Goal: Use online tool/utility: Utilize a website feature to perform a specific function

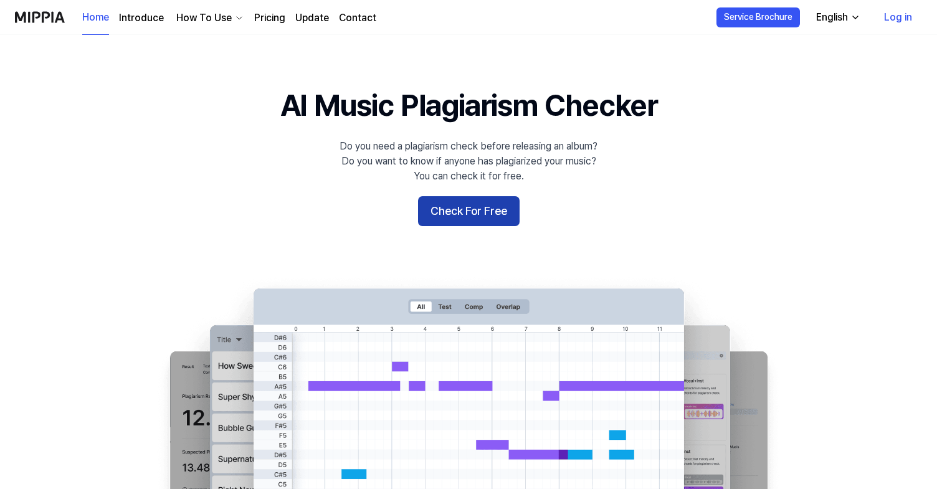
click at [487, 209] on button "Check For Free" at bounding box center [469, 211] width 102 height 30
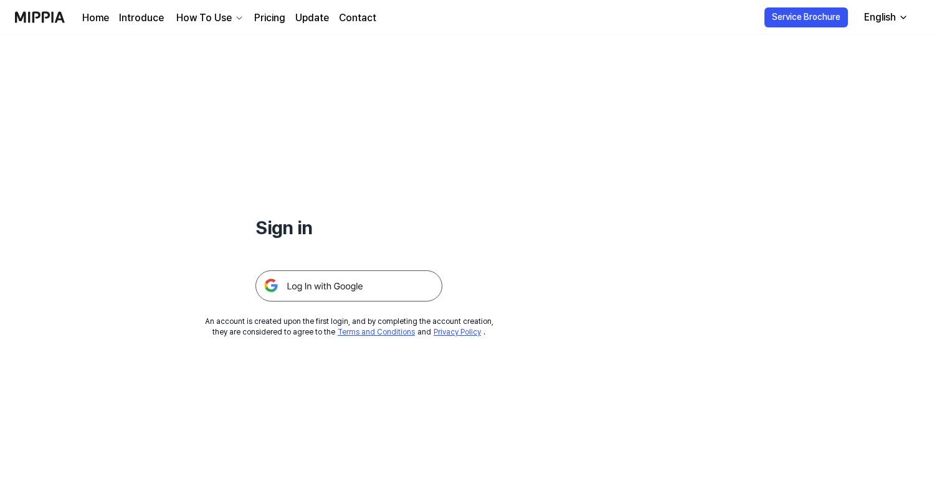
click at [322, 286] on img at bounding box center [348, 285] width 187 height 31
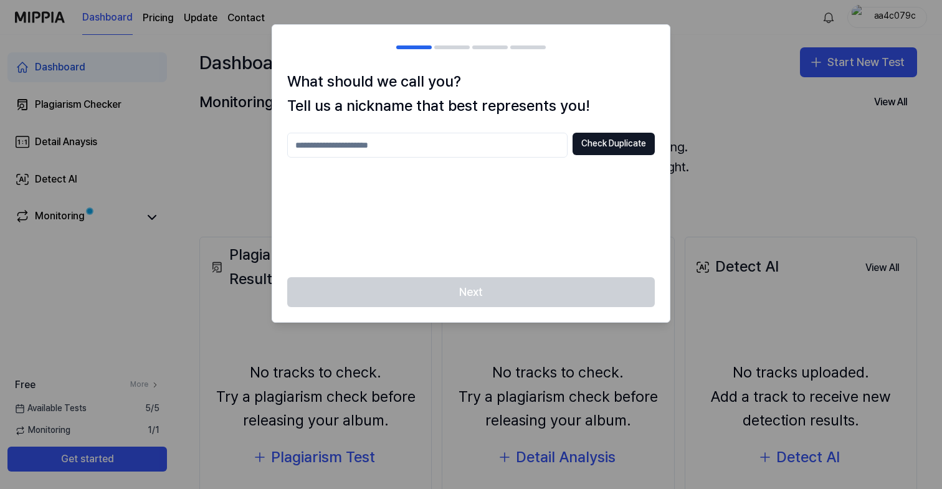
click at [520, 149] on input "text" at bounding box center [427, 145] width 280 height 25
type input "******"
click at [623, 143] on button "Check Duplicate" at bounding box center [614, 144] width 82 height 22
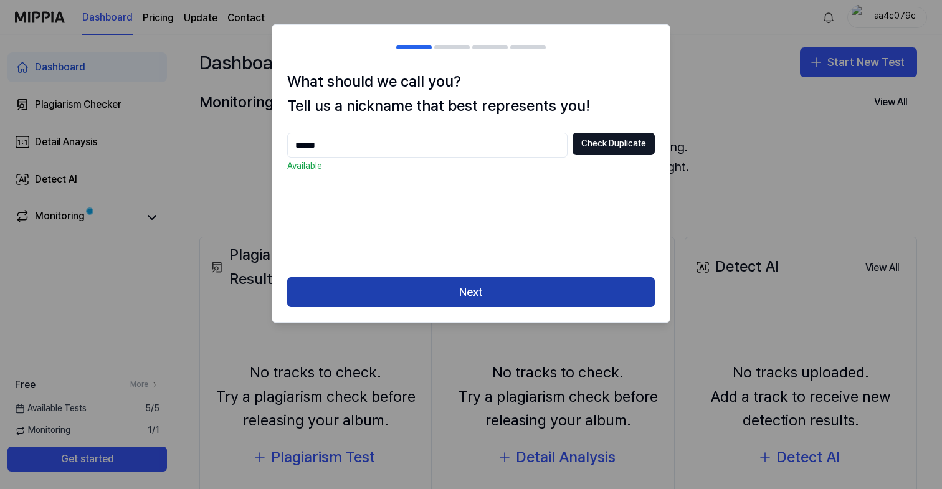
click at [509, 303] on button "Next" at bounding box center [471, 292] width 368 height 30
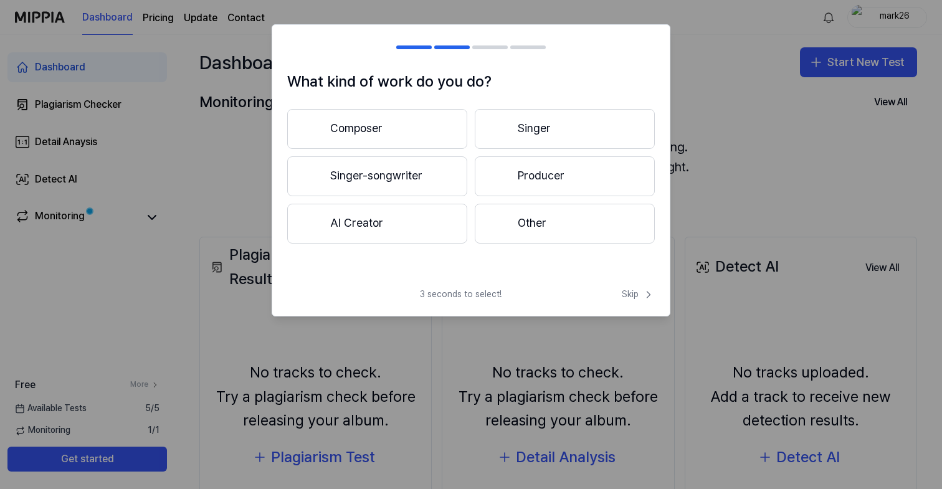
click at [581, 136] on button "Singer" at bounding box center [565, 129] width 180 height 40
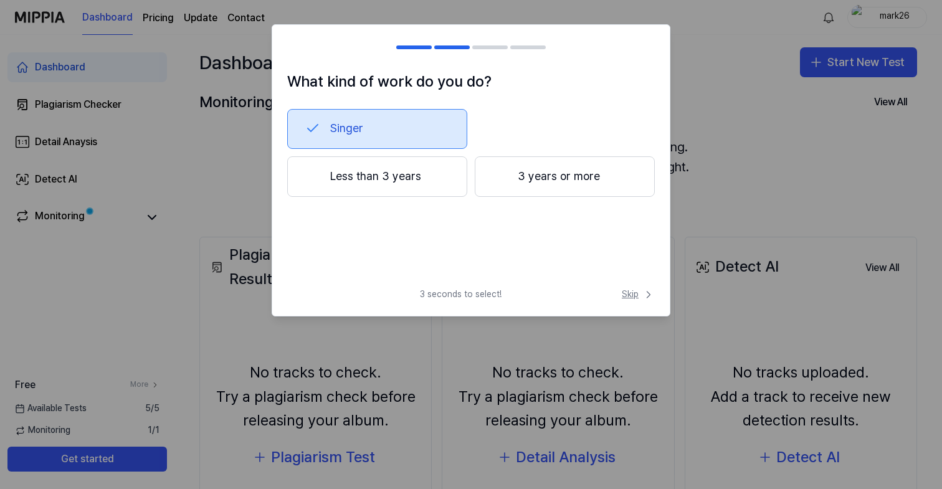
click at [638, 297] on span "Skip" at bounding box center [638, 294] width 33 height 12
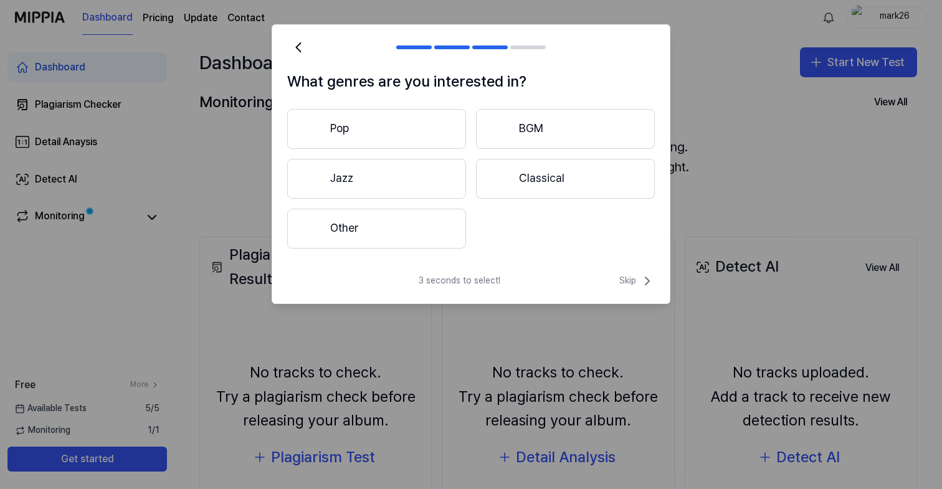
click at [636, 289] on div "3 seconds to select! Skip" at bounding box center [471, 289] width 398 height 30
click at [634, 284] on span "Skip" at bounding box center [637, 281] width 36 height 15
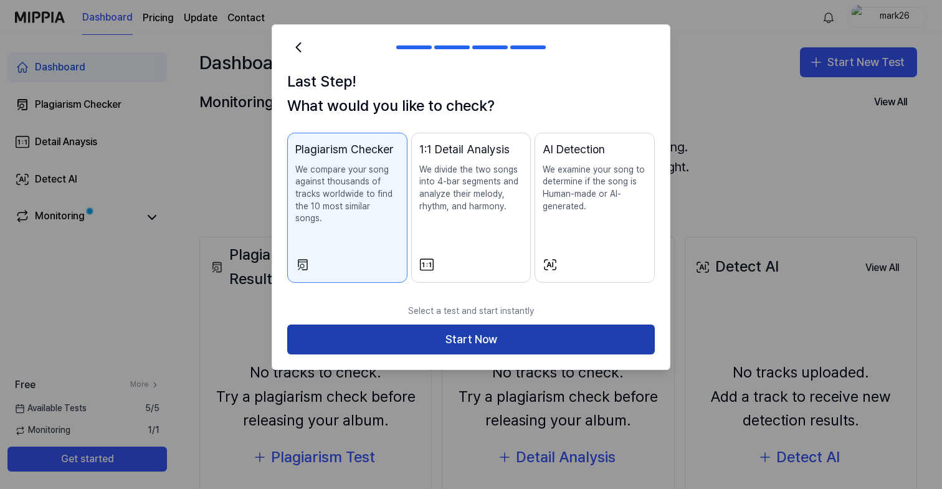
click at [576, 327] on button "Start Now" at bounding box center [471, 340] width 368 height 30
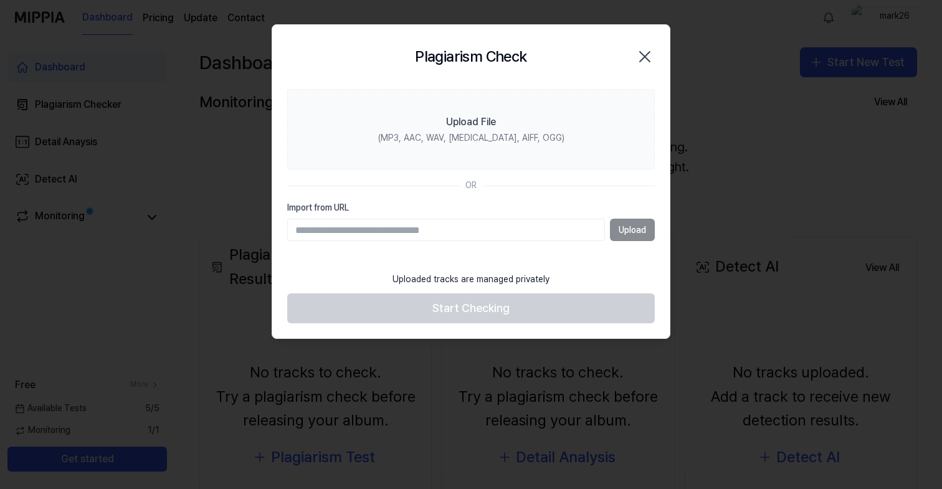
click at [622, 231] on div "Upload" at bounding box center [471, 230] width 368 height 22
click at [535, 237] on input "Import from URL" at bounding box center [446, 230] width 318 height 22
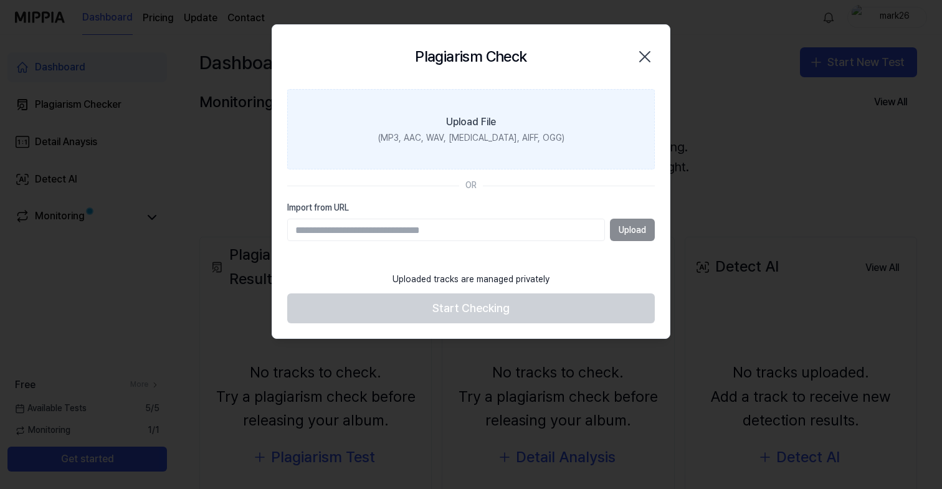
click at [452, 125] on div "Upload File" at bounding box center [471, 122] width 50 height 15
click at [0, 0] on input "Upload File (MP3, AAC, WAV, FLAC, AIFF, OGG)" at bounding box center [0, 0] width 0 height 0
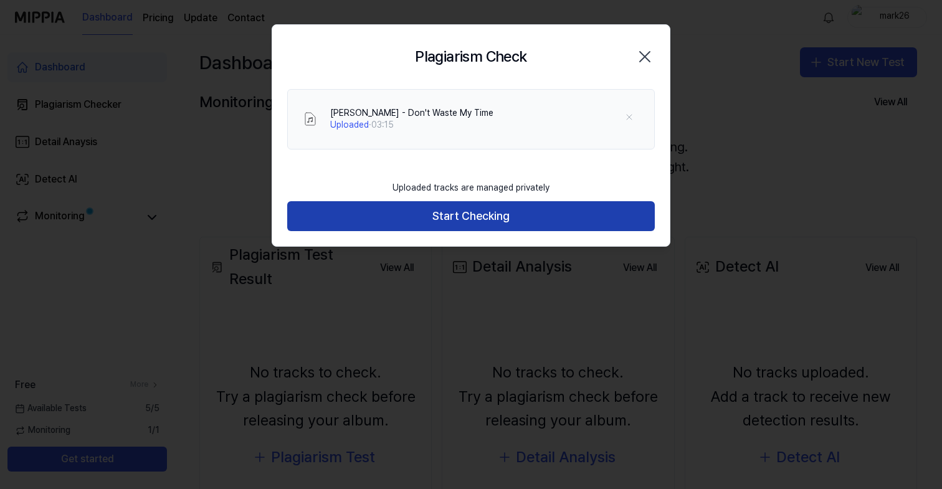
click at [505, 210] on button "Start Checking" at bounding box center [471, 216] width 368 height 30
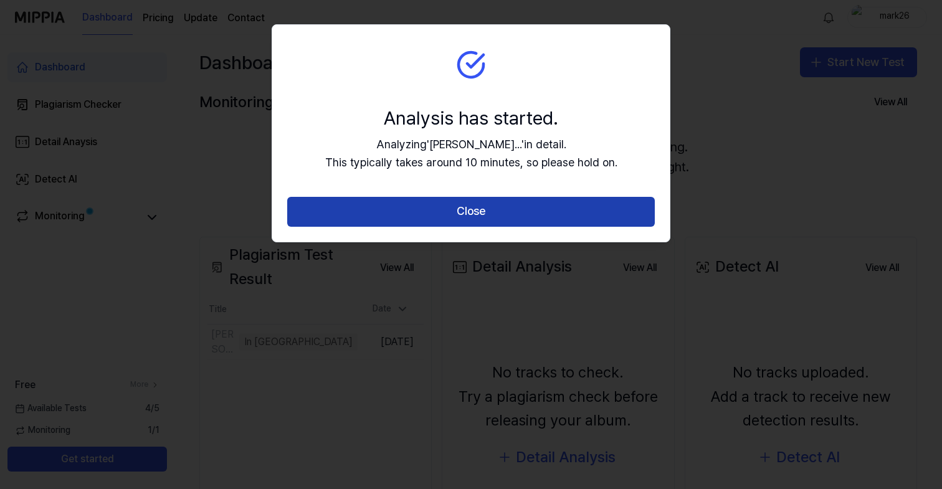
click at [499, 214] on button "Close" at bounding box center [471, 212] width 368 height 30
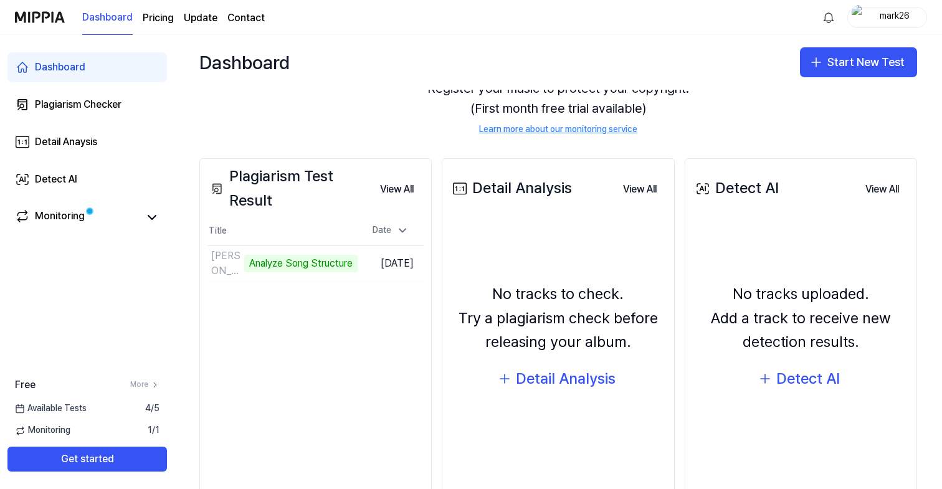
scroll to position [95, 0]
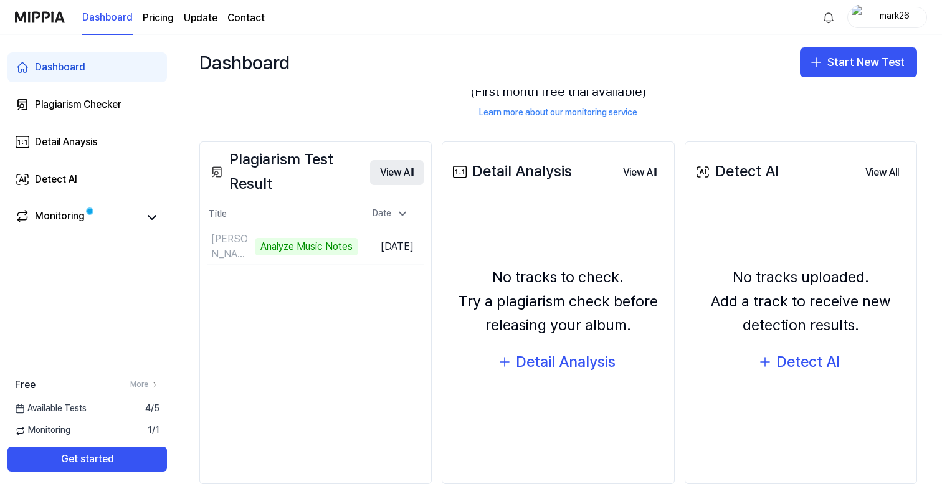
click at [416, 170] on button "View All" at bounding box center [397, 172] width 54 height 25
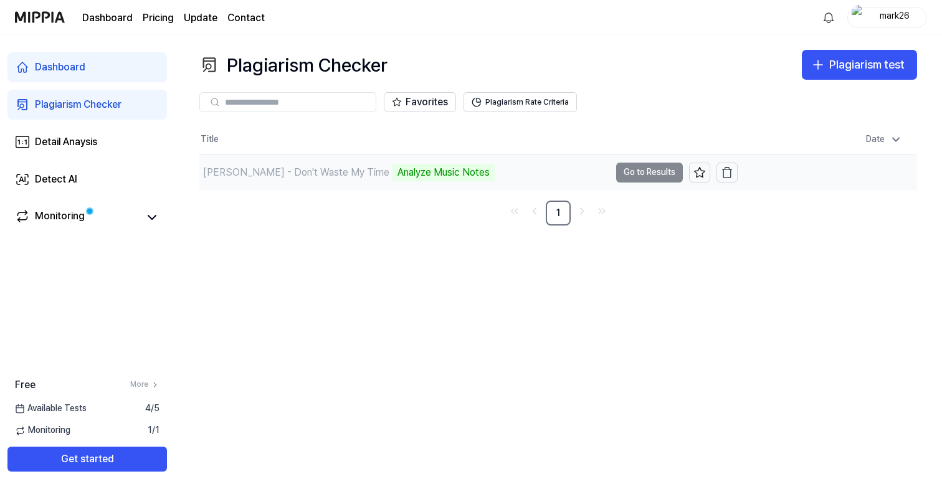
click at [634, 178] on td "Victor Lundberg - Don't Waste My Time Analyze Music Notes Go to Results" at bounding box center [468, 172] width 538 height 35
click at [143, 217] on div "Monitoring" at bounding box center [87, 217] width 145 height 17
click at [155, 219] on icon at bounding box center [152, 217] width 15 height 15
click at [112, 220] on link "Monitoring" at bounding box center [77, 217] width 125 height 17
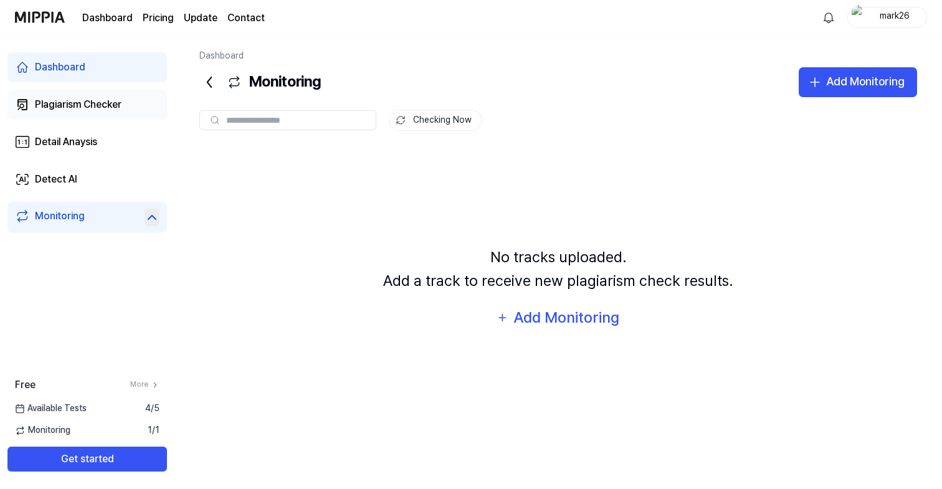
click at [104, 105] on div "Plagiarism Checker" at bounding box center [78, 104] width 87 height 15
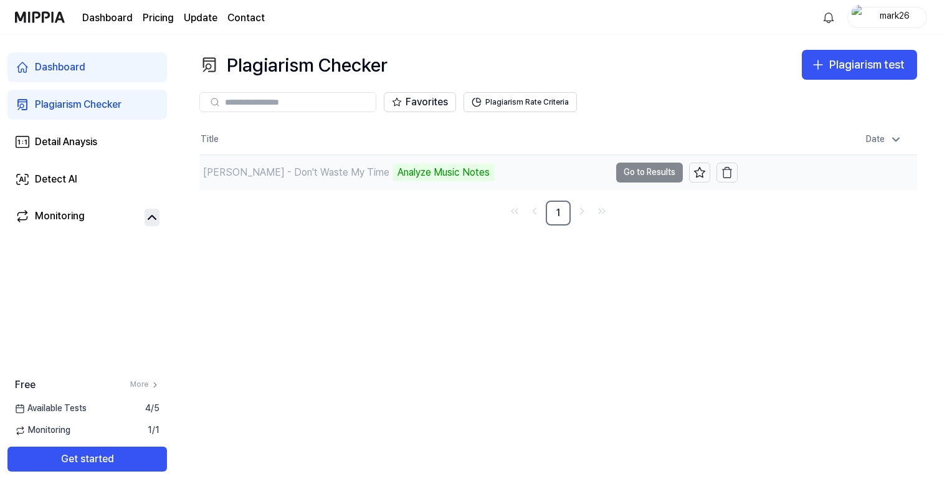
click at [358, 172] on div "Victor Lundberg - Don't Waste My Time" at bounding box center [296, 172] width 186 height 15
click at [403, 173] on div "Analyze Music Notes" at bounding box center [444, 172] width 102 height 17
click at [103, 408] on div "Available Tests 4 / 5" at bounding box center [87, 409] width 174 height 12
click at [142, 386] on link "More" at bounding box center [144, 384] width 29 height 11
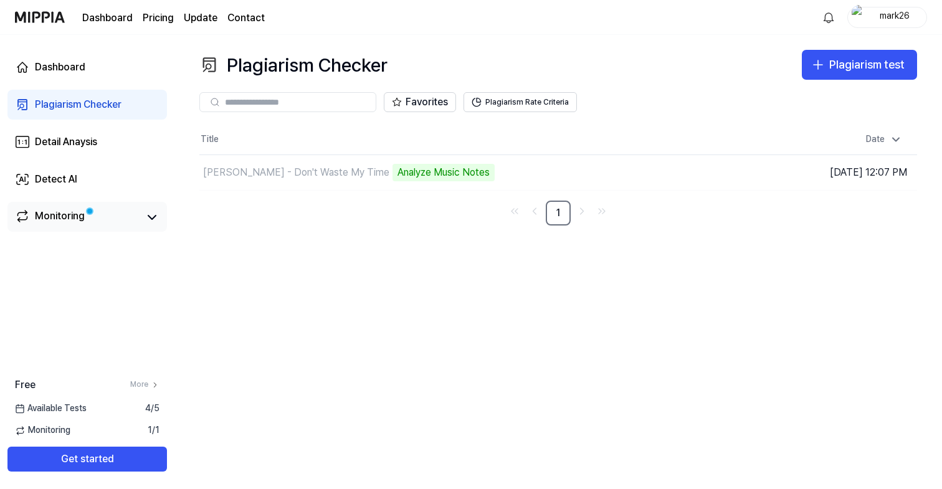
click at [98, 220] on link "Monitoring" at bounding box center [77, 217] width 125 height 17
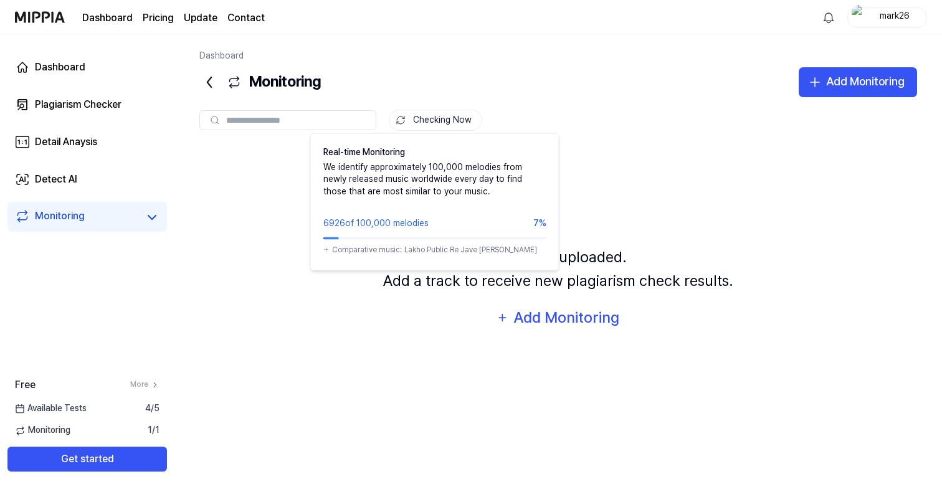
click at [427, 124] on button "Checking Now" at bounding box center [435, 120] width 93 height 21
